Goal: Find specific page/section: Find specific page/section

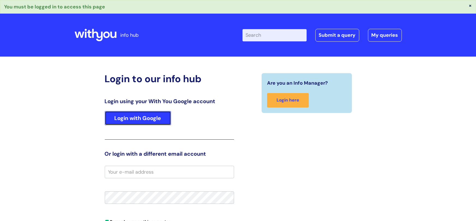
click at [134, 123] on link "Login with Google" at bounding box center [138, 118] width 66 height 14
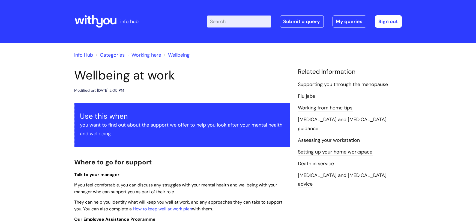
click at [144, 54] on link "Working here" at bounding box center [147, 55] width 30 height 7
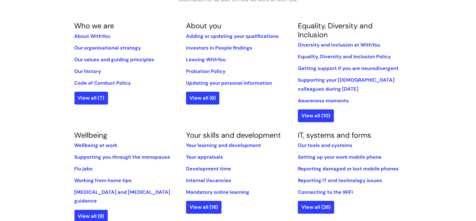
scroll to position [141, 0]
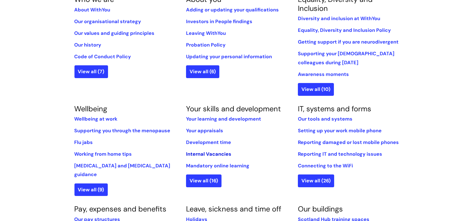
click at [214, 151] on link "Internal Vacancies" at bounding box center [208, 154] width 45 height 7
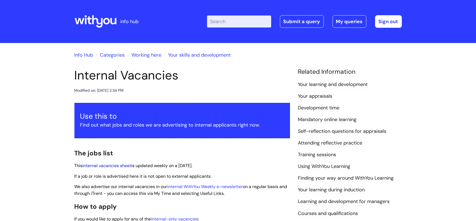
click at [115, 166] on link "internal vacancies sheet" at bounding box center [107, 166] width 49 height 6
